Goal: Task Accomplishment & Management: Complete application form

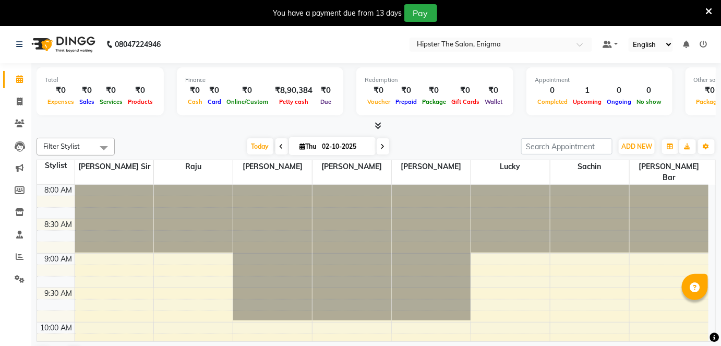
click at [323, 148] on input "02-10-2025" at bounding box center [345, 147] width 52 height 16
select select "10"
select select "2025"
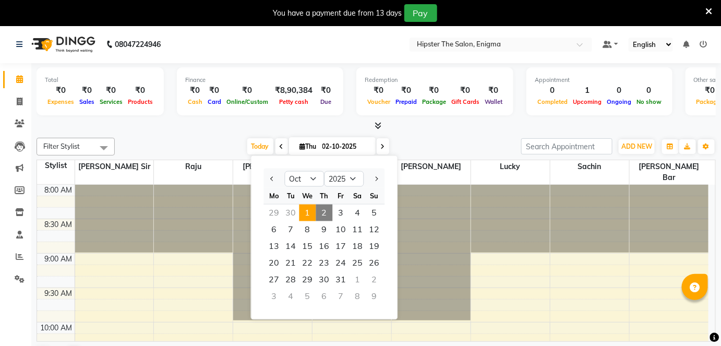
click at [304, 213] on span "1" at bounding box center [307, 212] width 17 height 17
type input "01-10-2025"
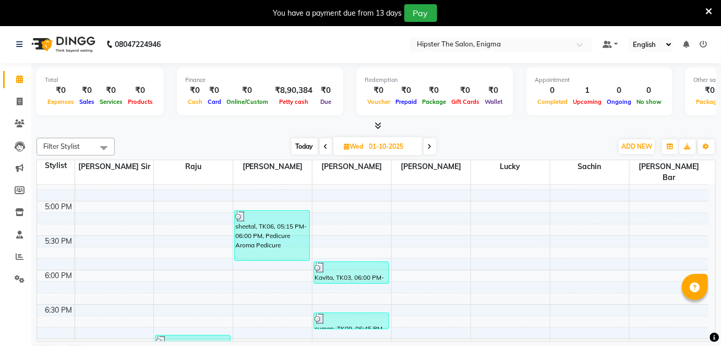
scroll to position [602, 0]
click at [17, 100] on icon at bounding box center [20, 102] width 6 height 8
select select "service"
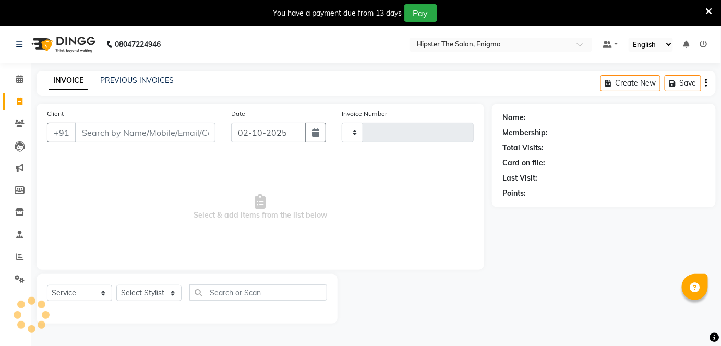
type input "1323"
select select "4468"
click at [137, 78] on link "PREVIOUS INVOICES" at bounding box center [137, 80] width 74 height 9
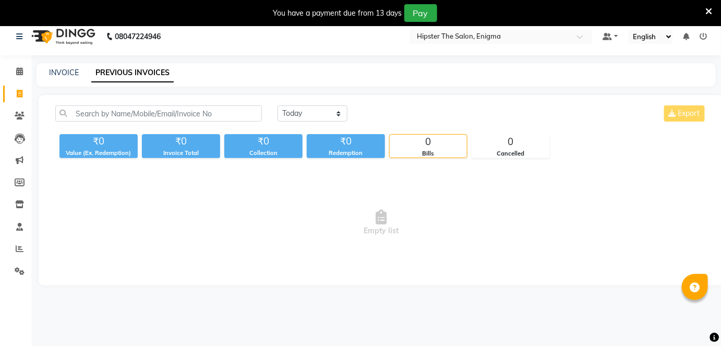
scroll to position [9, 0]
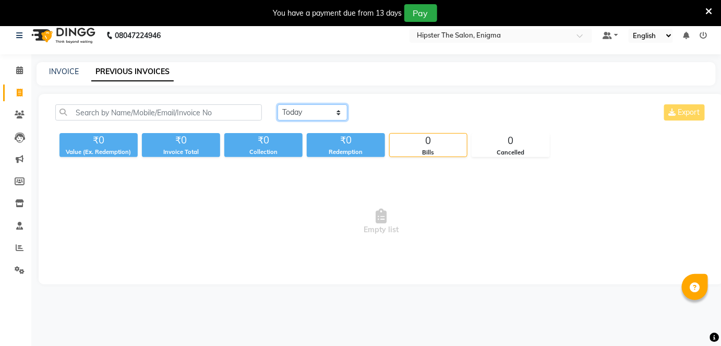
drag, startPoint x: 307, startPoint y: 108, endPoint x: 307, endPoint y: 138, distance: 29.2
click at [307, 138] on div "[DATE] [DATE] Custom Range Export ₹0 Value (Ex. Redemption) ₹0 Invoice Total ₹0…" at bounding box center [381, 130] width 664 height 53
select select "[DATE]"
click at [277, 104] on select "[DATE] [DATE] Custom Range" at bounding box center [312, 112] width 70 height 16
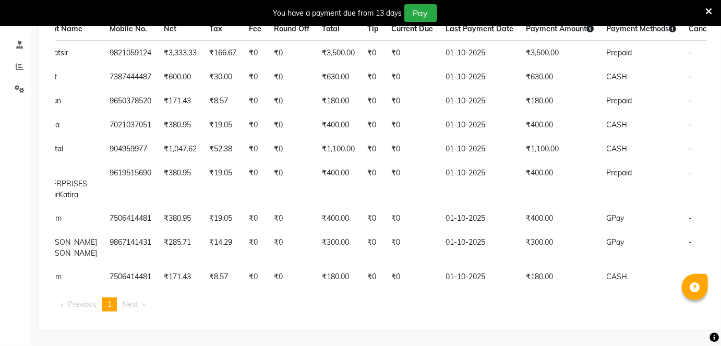
scroll to position [0, 0]
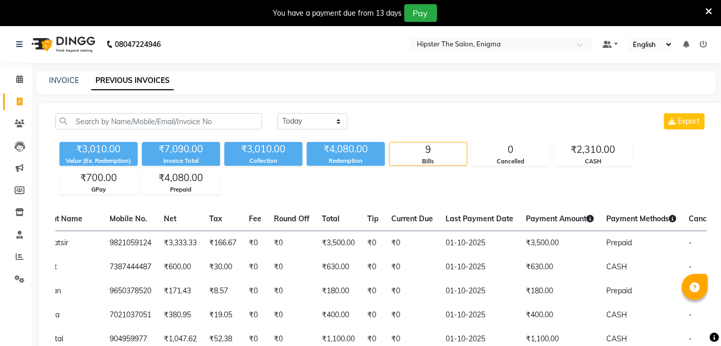
select select "4468"
select select "service"
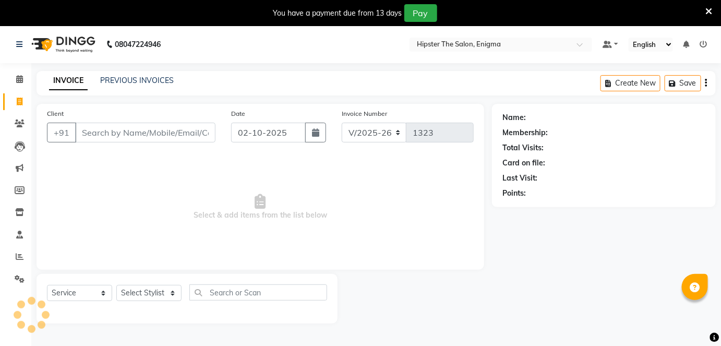
scroll to position [25, 0]
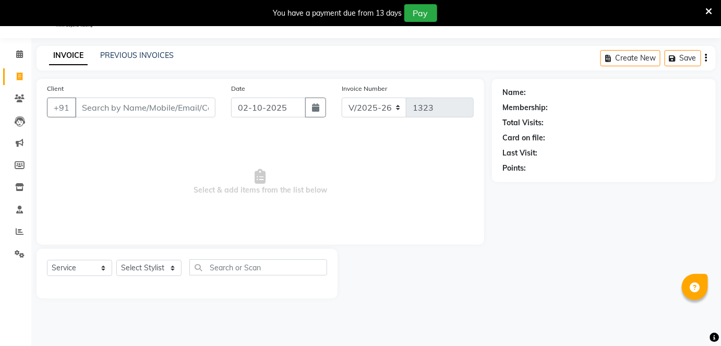
click at [84, 104] on input "Client" at bounding box center [145, 108] width 140 height 20
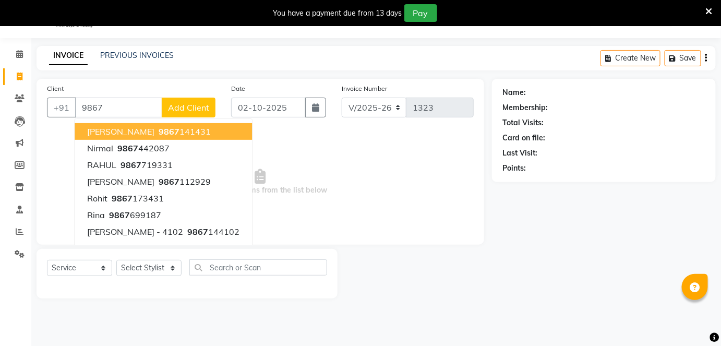
click at [127, 127] on span "[PERSON_NAME]" at bounding box center [120, 131] width 67 height 10
type input "9867141431"
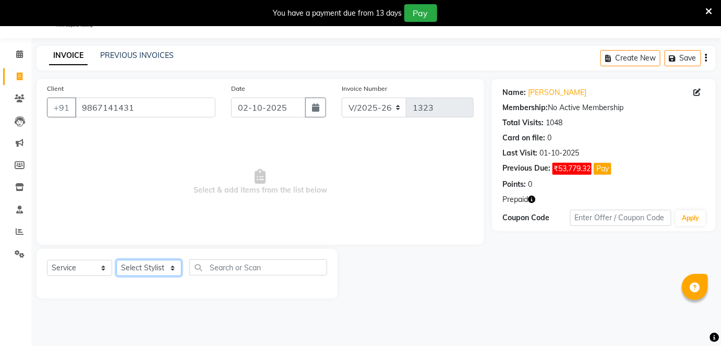
click at [150, 267] on select "Select Stylist [PERSON_NAME] [PERSON_NAME] [PERSON_NAME] [PERSON_NAME] poonam […" at bounding box center [148, 268] width 65 height 16
click at [116, 260] on select "Select Stylist [PERSON_NAME] [PERSON_NAME] [PERSON_NAME] [PERSON_NAME] poonam […" at bounding box center [148, 268] width 65 height 16
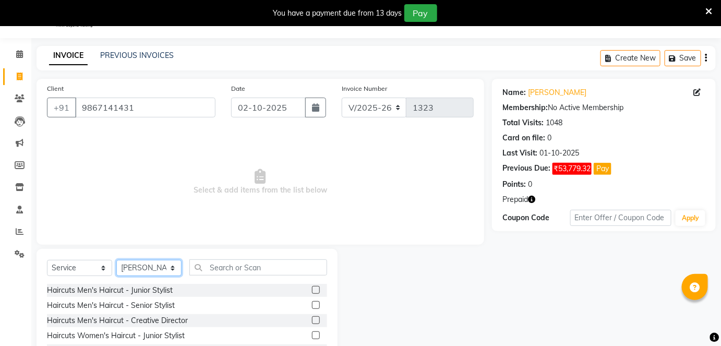
click at [148, 261] on select "Select Stylist [PERSON_NAME] [PERSON_NAME] [PERSON_NAME] [PERSON_NAME] poonam […" at bounding box center [148, 268] width 65 height 16
select select "85797"
click at [116, 260] on select "Select Stylist [PERSON_NAME] [PERSON_NAME] [PERSON_NAME] [PERSON_NAME] poonam […" at bounding box center [148, 268] width 65 height 16
click at [312, 289] on label at bounding box center [316, 290] width 8 height 8
click at [312, 289] on input "checkbox" at bounding box center [315, 290] width 7 height 7
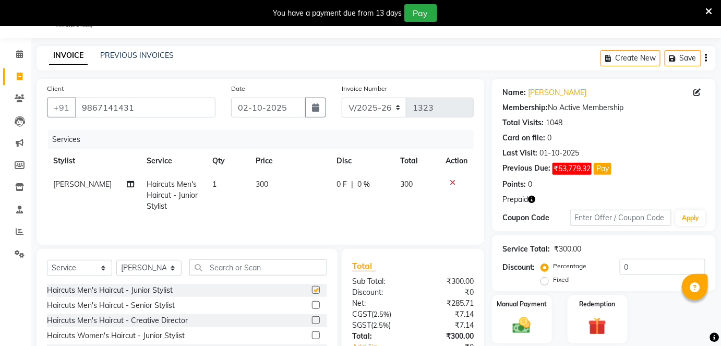
checkbox input "false"
click at [224, 270] on input "text" at bounding box center [258, 267] width 138 height 16
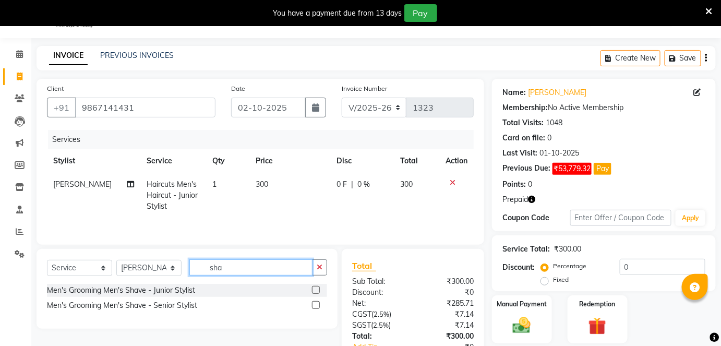
type input "sha"
click at [315, 289] on label at bounding box center [316, 290] width 8 height 8
click at [315, 289] on input "checkbox" at bounding box center [315, 290] width 7 height 7
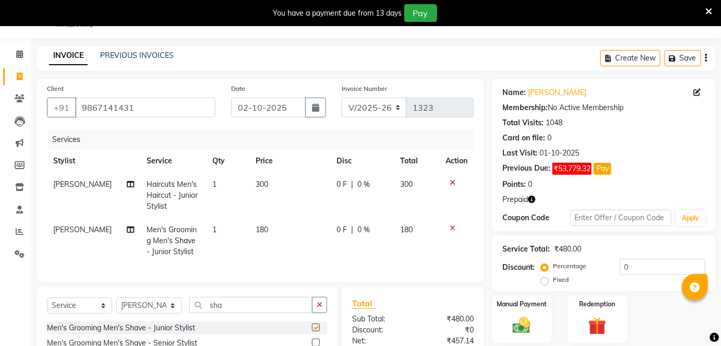
checkbox input "false"
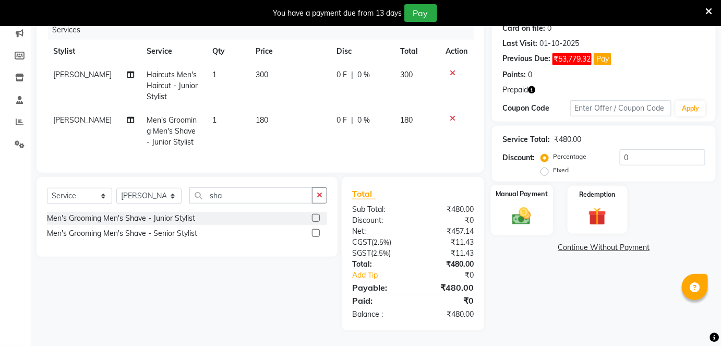
click at [533, 208] on img at bounding box center [521, 215] width 30 height 21
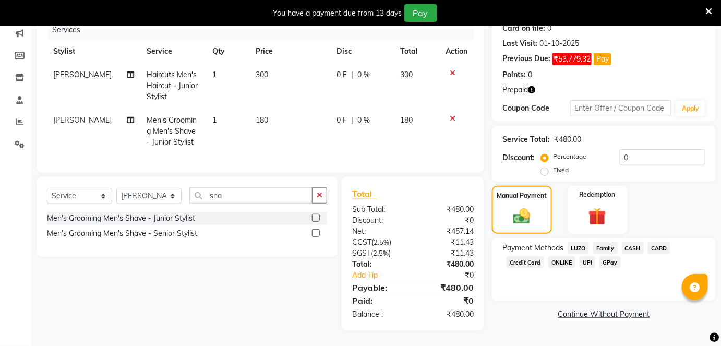
click at [612, 256] on span "GPay" at bounding box center [609, 262] width 21 height 12
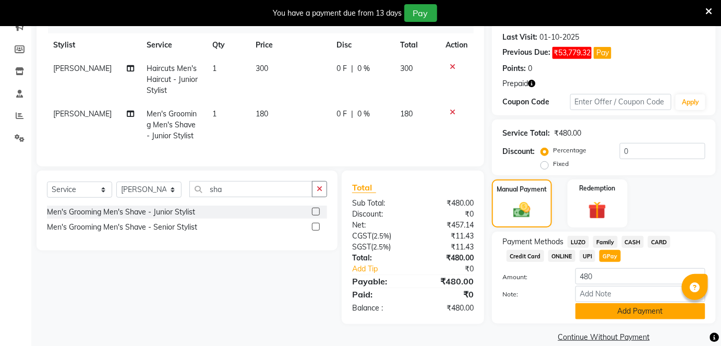
click at [611, 305] on button "Add Payment" at bounding box center [640, 311] width 130 height 16
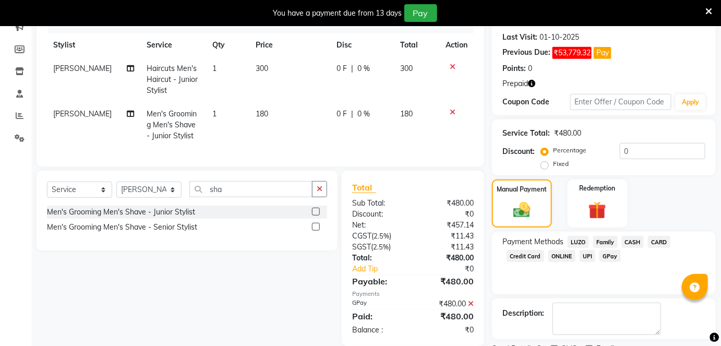
scroll to position [184, 0]
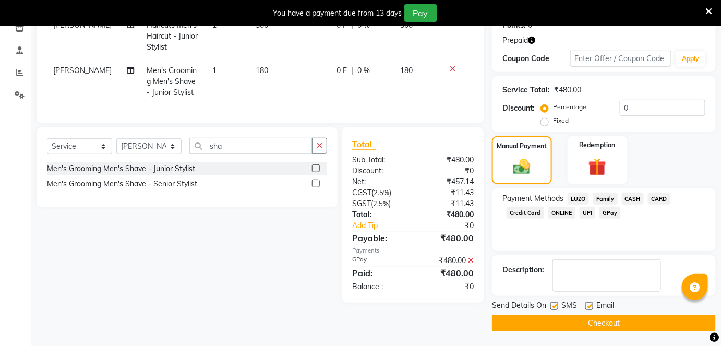
click at [586, 303] on label at bounding box center [589, 306] width 8 height 8
click at [586, 303] on input "checkbox" at bounding box center [588, 306] width 7 height 7
checkbox input "false"
click at [555, 306] on label at bounding box center [554, 306] width 8 height 8
click at [555, 306] on input "checkbox" at bounding box center [553, 306] width 7 height 7
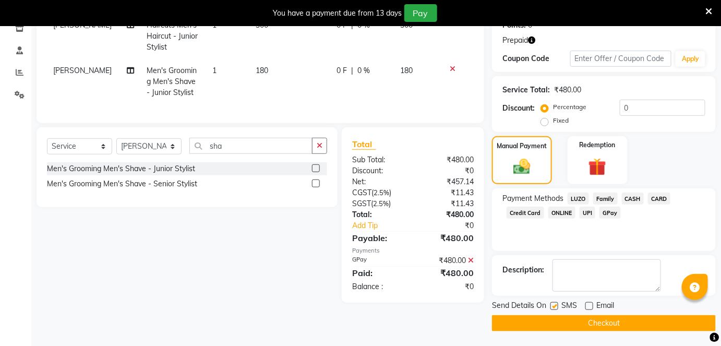
checkbox input "false"
click at [580, 323] on button "Checkout" at bounding box center [604, 323] width 224 height 16
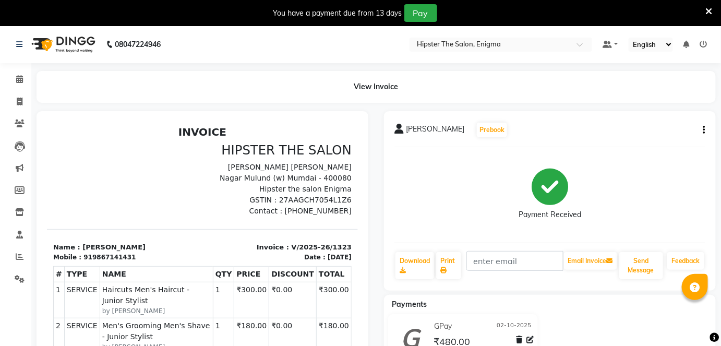
select select "4468"
select select "service"
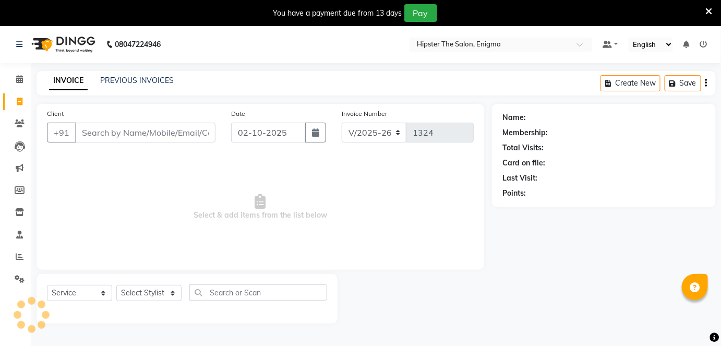
scroll to position [25, 0]
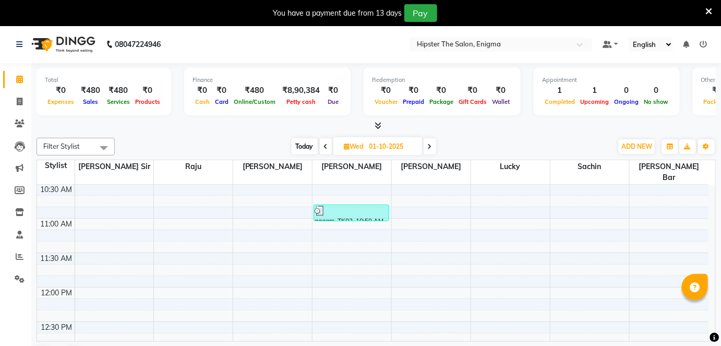
scroll to position [174, 0]
click at [18, 256] on icon at bounding box center [20, 256] width 8 height 8
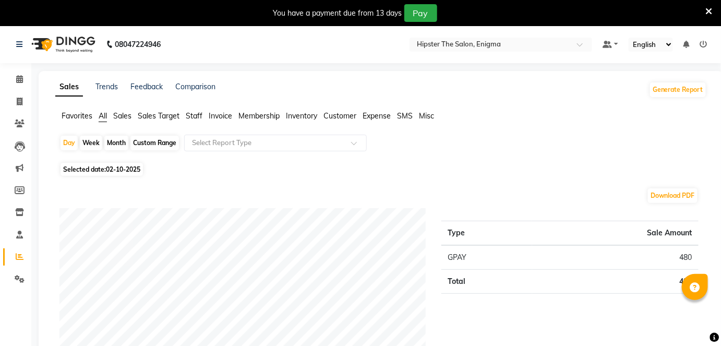
click at [119, 138] on div "Month" at bounding box center [116, 143] width 24 height 15
select select "10"
select select "2025"
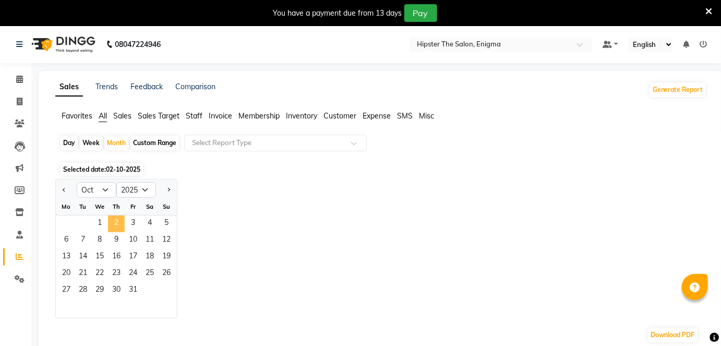
click at [117, 216] on span "2" at bounding box center [116, 223] width 17 height 17
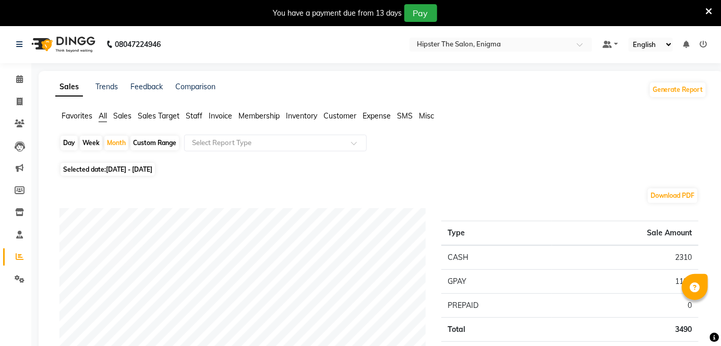
click at [196, 112] on span "Staff" at bounding box center [194, 115] width 17 height 9
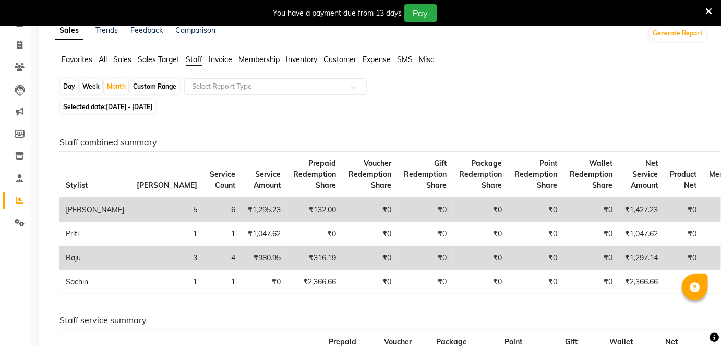
scroll to position [57, 0]
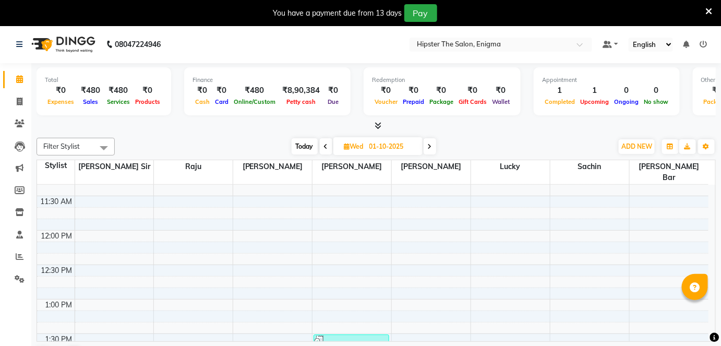
scroll to position [311, 0]
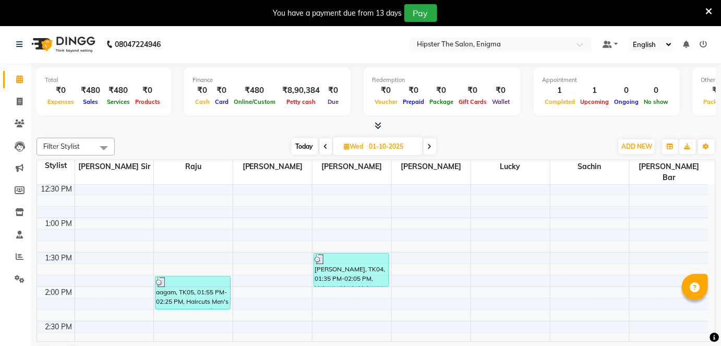
click at [375, 147] on input "01-10-2025" at bounding box center [392, 147] width 52 height 16
select select "10"
select select "2025"
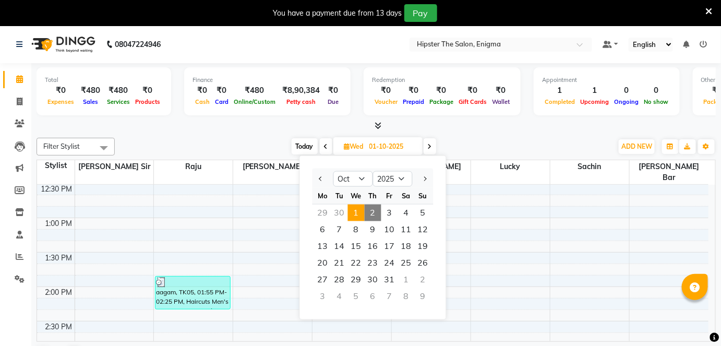
click at [375, 203] on div "Th" at bounding box center [372, 195] width 17 height 17
click at [372, 212] on span "2" at bounding box center [372, 212] width 17 height 17
type input "02-10-2025"
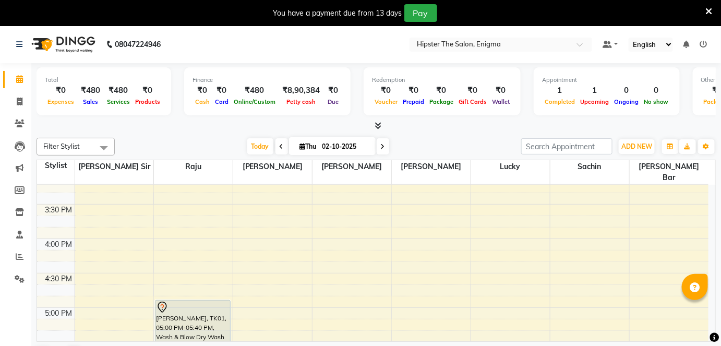
scroll to position [495, 0]
